Goal: Task Accomplishment & Management: Manage account settings

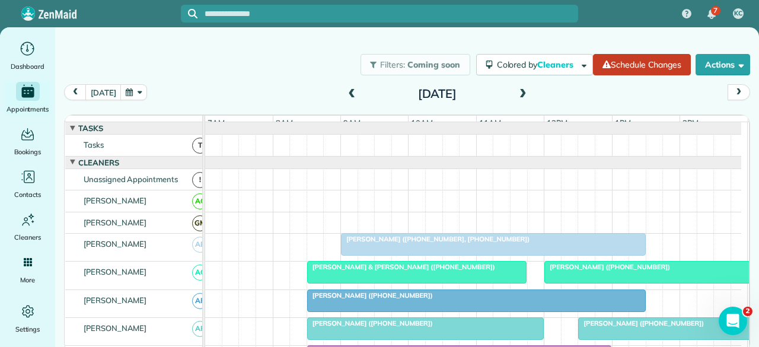
click at [520, 95] on span at bounding box center [522, 94] width 13 height 11
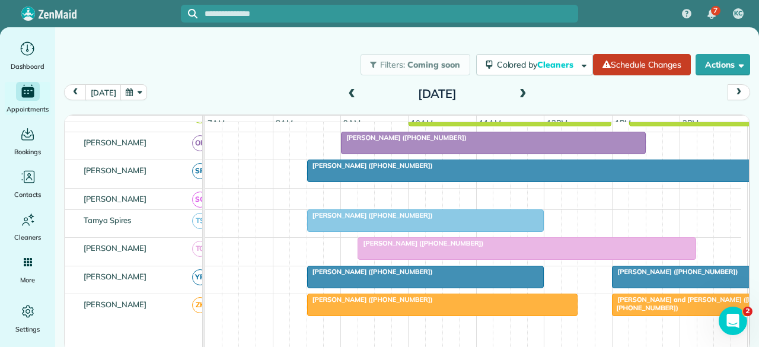
scroll to position [694, 0]
click at [519, 92] on span at bounding box center [522, 94] width 13 height 11
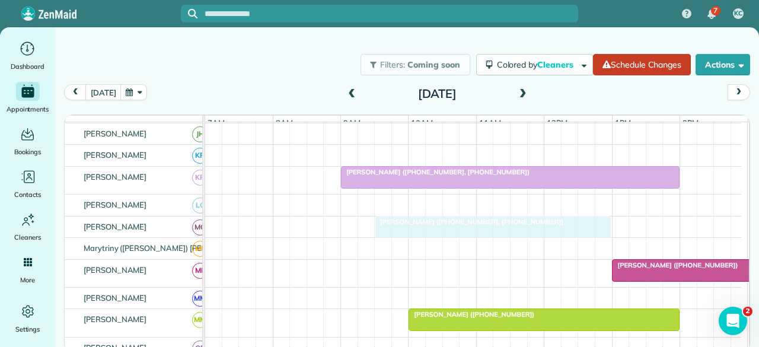
drag, startPoint x: 383, startPoint y: 183, endPoint x: 412, endPoint y: 228, distance: 53.1
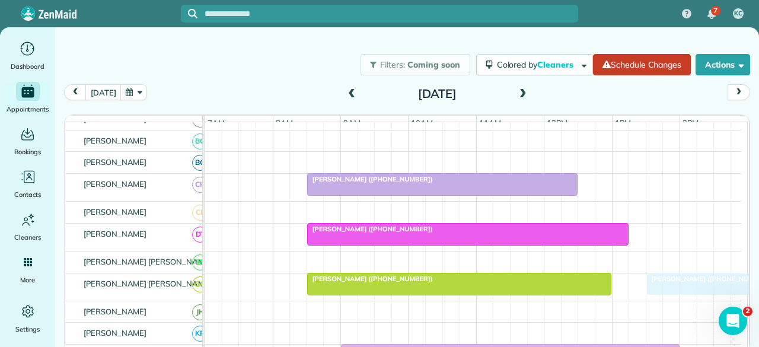
drag, startPoint x: 639, startPoint y: 280, endPoint x: 673, endPoint y: 287, distance: 35.0
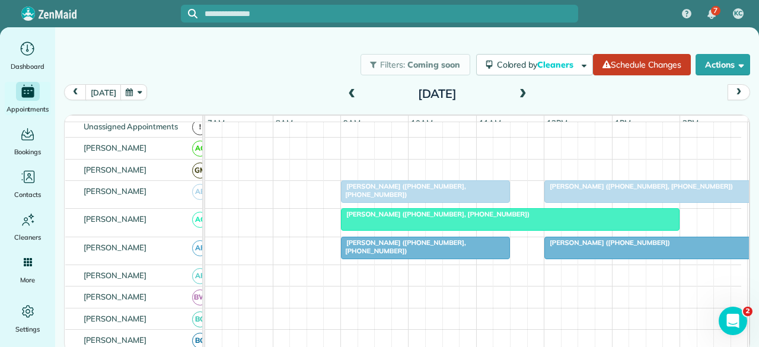
click at [373, 194] on span "[PERSON_NAME] ([PHONE_NUMBER], [PHONE_NUMBER])" at bounding box center [403, 190] width 126 height 17
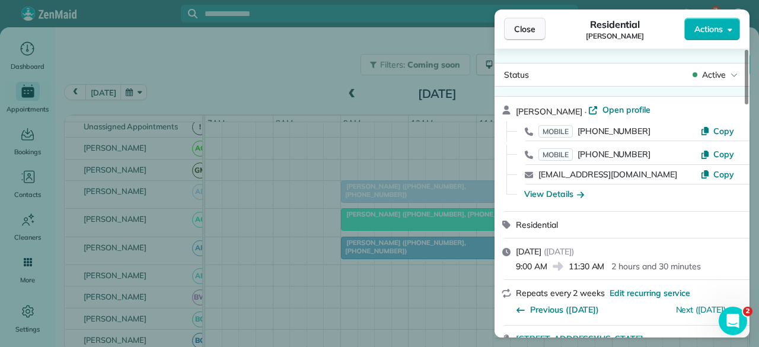
click at [525, 33] on span "Close" at bounding box center [524, 29] width 21 height 12
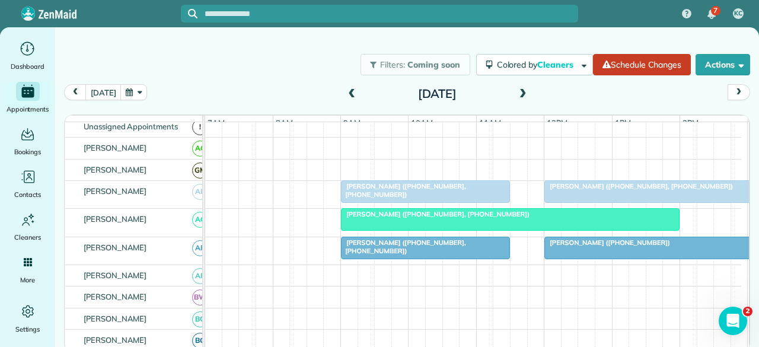
click at [577, 199] on div at bounding box center [662, 191] width 235 height 21
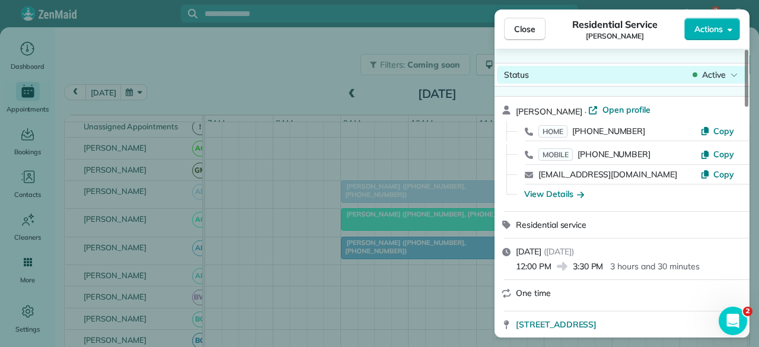
click at [718, 74] on span "Active" at bounding box center [714, 75] width 24 height 12
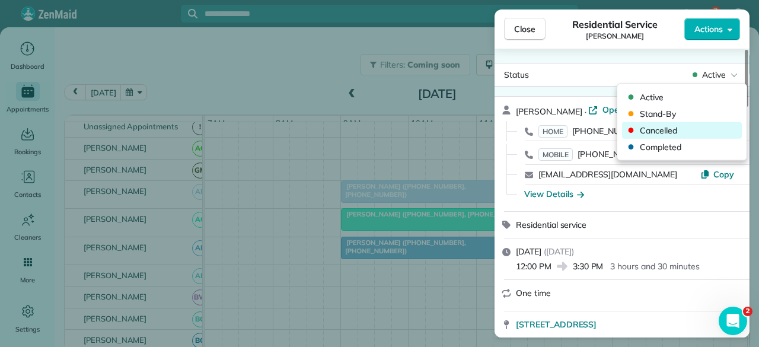
click at [670, 132] on span "Cancelled" at bounding box center [690, 130] width 100 height 12
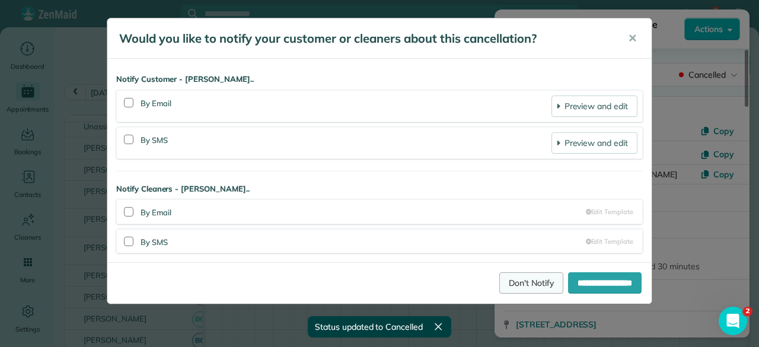
click at [518, 284] on link "Don't Notify" at bounding box center [531, 282] width 64 height 21
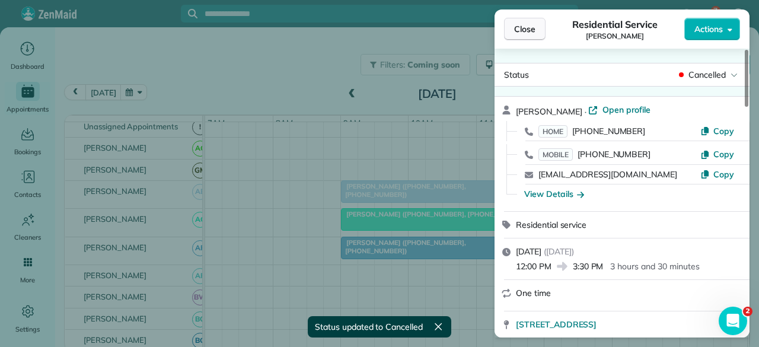
click at [530, 31] on span "Close" at bounding box center [524, 29] width 21 height 12
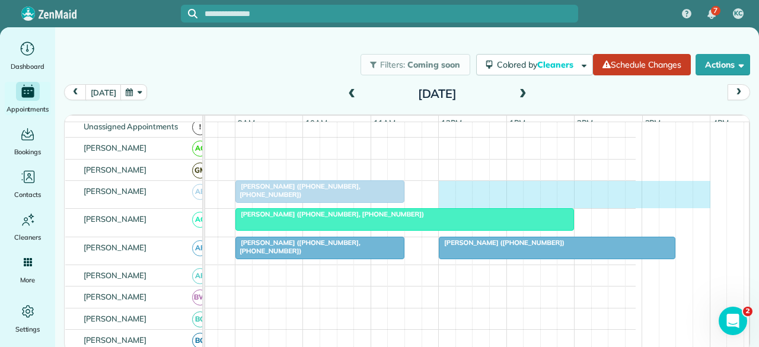
drag, startPoint x: 550, startPoint y: 194, endPoint x: 692, endPoint y: 193, distance: 142.9
click at [635, 193] on div "[PERSON_NAME] ([PHONE_NUMBER], [PHONE_NUMBER])" at bounding box center [368, 194] width 536 height 27
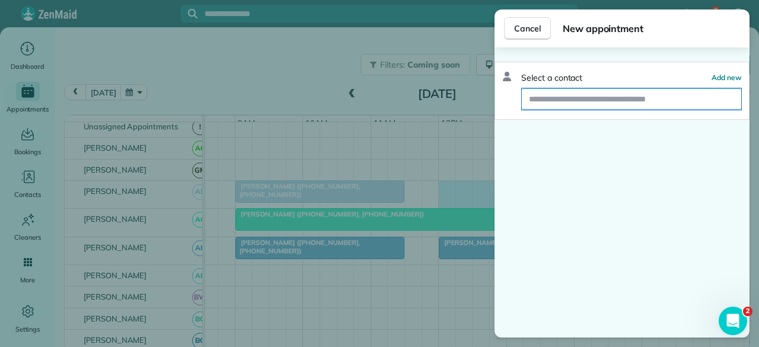
click at [596, 97] on input "text" at bounding box center [631, 98] width 219 height 21
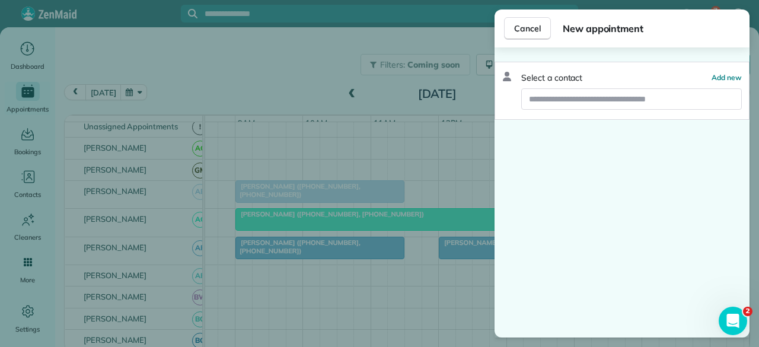
drag, startPoint x: 526, startPoint y: 25, endPoint x: 531, endPoint y: 41, distance: 16.0
click at [526, 25] on span "Cancel" at bounding box center [527, 29] width 27 height 12
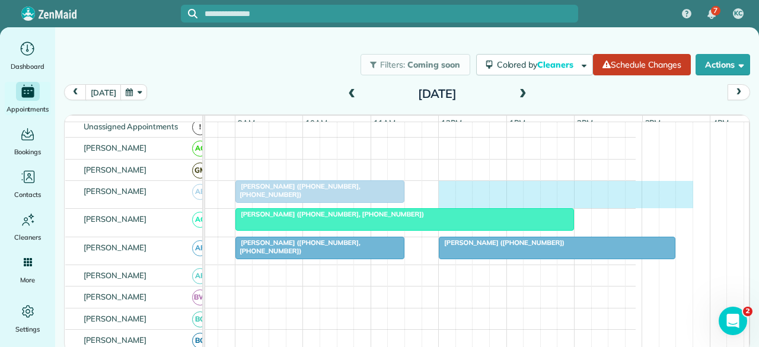
drag, startPoint x: 443, startPoint y: 193, endPoint x: 685, endPoint y: 202, distance: 242.0
click at [635, 202] on div "[PERSON_NAME] ([PHONE_NUMBER], [PHONE_NUMBER])" at bounding box center [368, 194] width 536 height 27
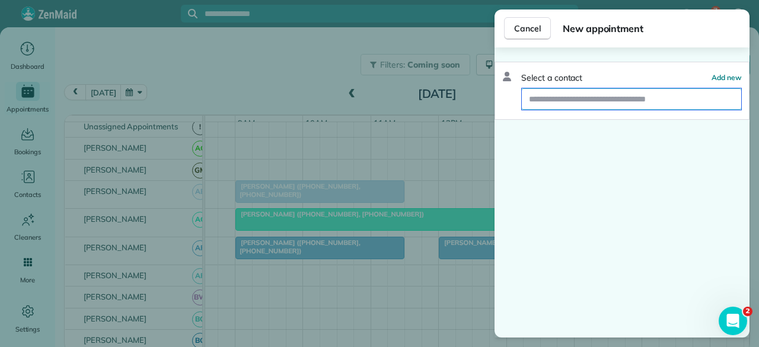
click at [585, 103] on input "text" at bounding box center [631, 98] width 219 height 21
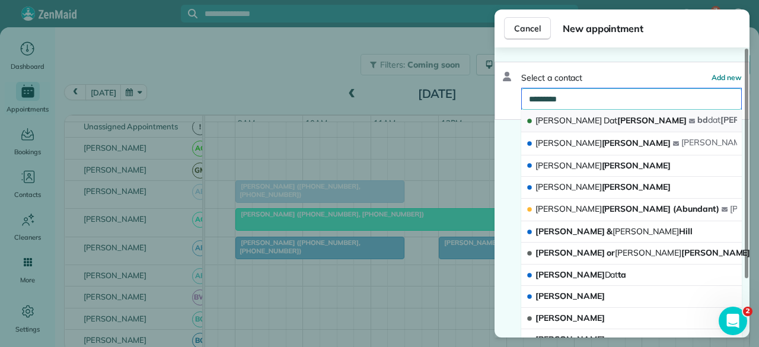
type input "*********"
click at [581, 117] on span "[PERSON_NAME] Dat [PERSON_NAME]" at bounding box center [610, 120] width 151 height 11
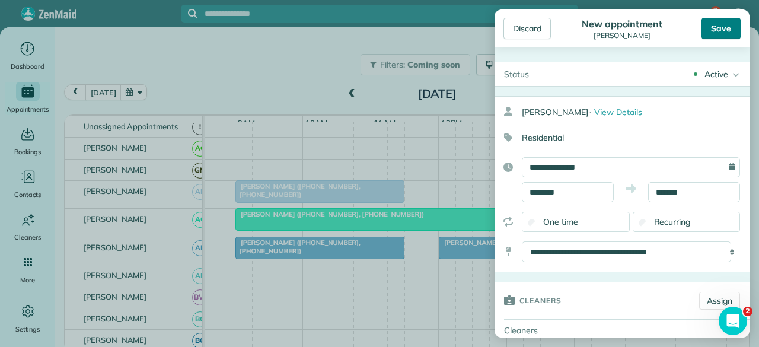
click at [718, 25] on div "Save" at bounding box center [720, 28] width 39 height 21
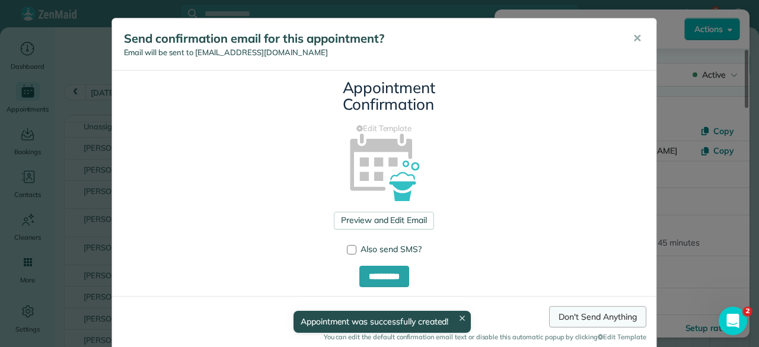
click at [574, 318] on link "Don't Send Anything" at bounding box center [597, 316] width 97 height 21
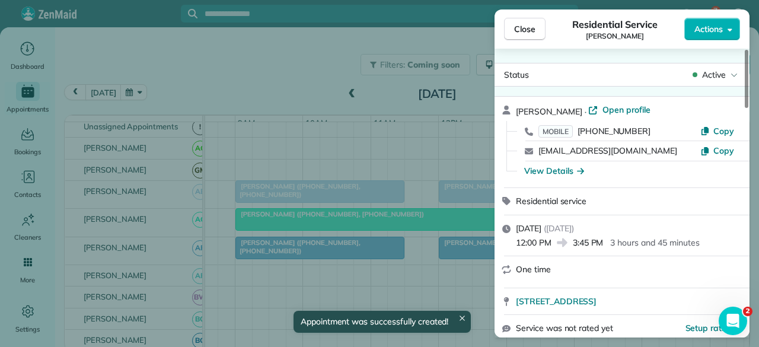
click at [518, 35] on button "Close" at bounding box center [524, 29] width 41 height 23
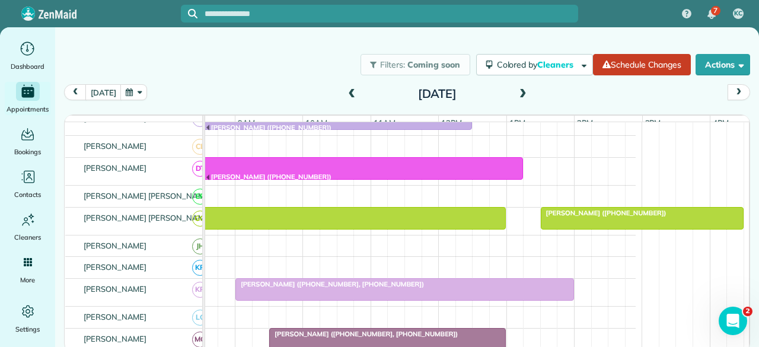
scroll to position [356, 0]
